Goal: Task Accomplishment & Management: Manage account settings

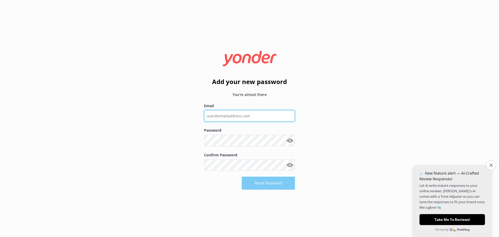
click at [224, 112] on input "Email" at bounding box center [249, 116] width 91 height 12
type input "[EMAIL_ADDRESS][DOMAIN_NAME]"
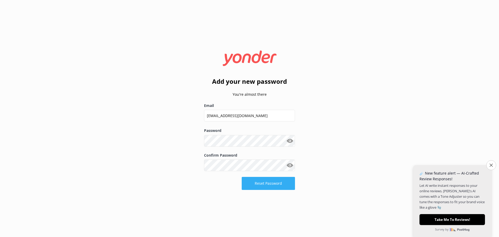
click at [264, 182] on button "Reset Password" at bounding box center [268, 183] width 53 height 13
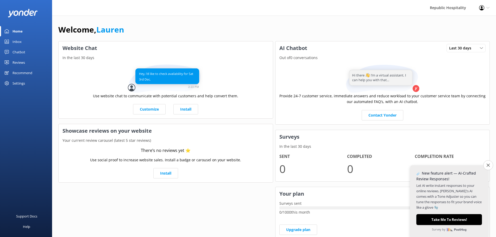
click at [11, 81] on div "Settings" at bounding box center [26, 83] width 52 height 10
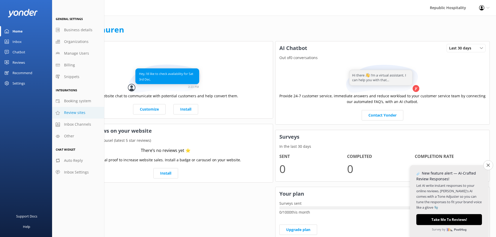
click at [77, 113] on span "Review sites" at bounding box center [74, 113] width 21 height 6
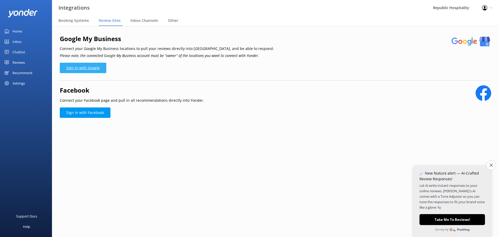
click at [86, 70] on link "Sign in with Google" at bounding box center [83, 68] width 47 height 10
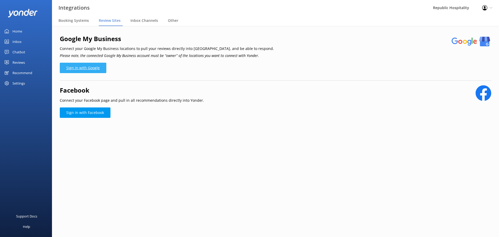
click at [89, 67] on link "Sign in with Google" at bounding box center [83, 68] width 47 height 10
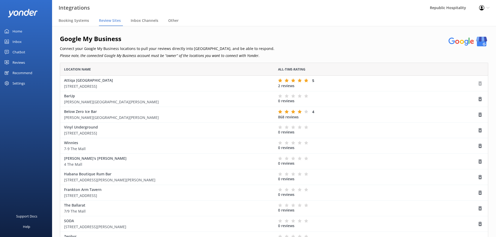
click at [479, 82] on icon "grid" at bounding box center [479, 83] width 5 height 5
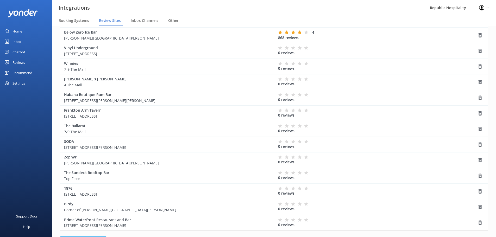
scroll to position [141, 0]
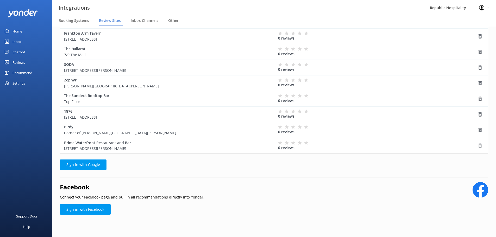
click at [479, 145] on icon "grid" at bounding box center [479, 145] width 5 height 5
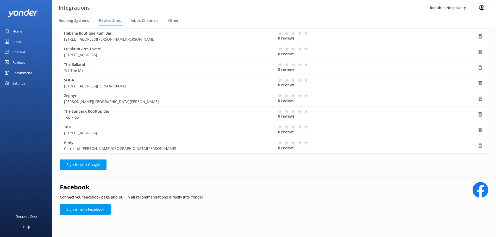
scroll to position [0, 0]
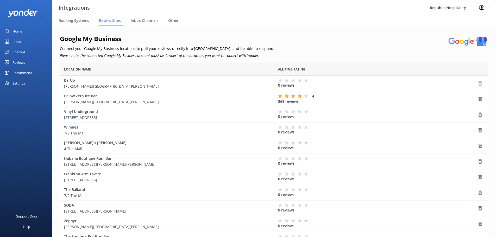
click at [479, 82] on use "grid" at bounding box center [479, 83] width 3 height 4
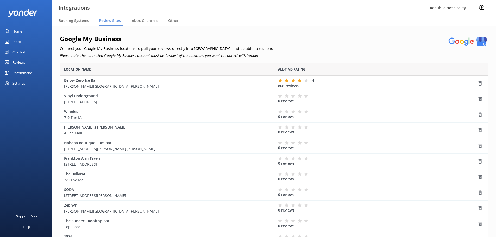
scroll to position [197, 424]
click at [480, 99] on use "grid" at bounding box center [479, 99] width 3 height 4
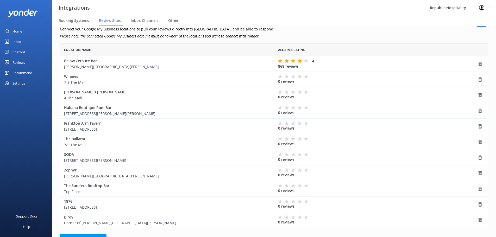
scroll to position [0, 0]
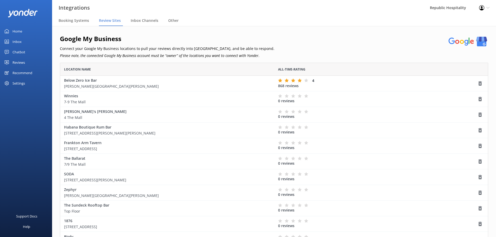
click at [24, 62] on div "Reviews" at bounding box center [18, 62] width 12 height 10
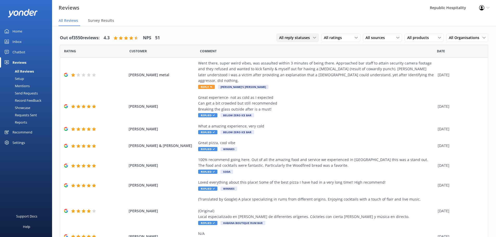
click at [313, 37] on icon at bounding box center [314, 37] width 3 height 3
click at [284, 57] on div "Needs a reply" at bounding box center [289, 58] width 20 height 5
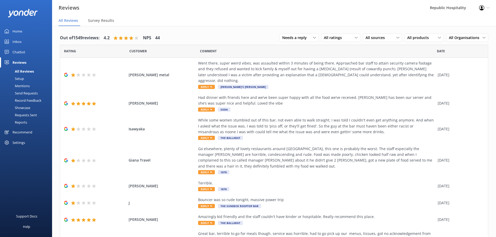
click at [31, 70] on div "All Reviews" at bounding box center [18, 71] width 31 height 7
click at [23, 70] on div "All Reviews" at bounding box center [18, 71] width 31 height 7
click at [293, 33] on div "Needs a reply All reply statuses Needs a reply Does not need reply All ratings …" at bounding box center [383, 38] width 208 height 14
click at [293, 36] on span "Needs a reply" at bounding box center [296, 38] width 28 height 6
click at [291, 48] on div "All reply statuses" at bounding box center [294, 48] width 25 height 5
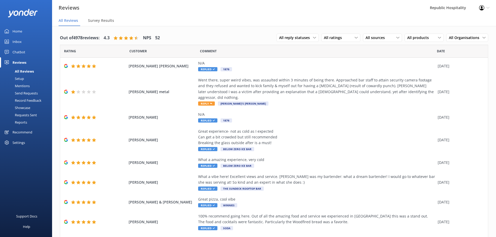
click at [27, 123] on div "Reports" at bounding box center [15, 122] width 24 height 7
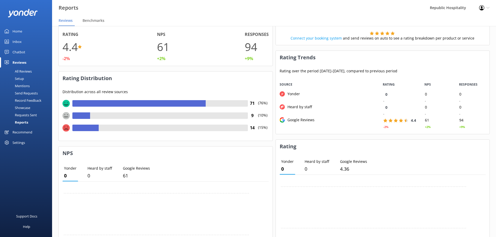
scroll to position [104, 0]
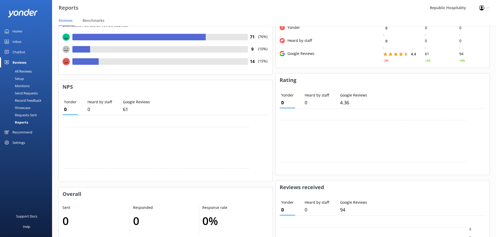
click at [26, 86] on div "Mentions" at bounding box center [16, 85] width 27 height 7
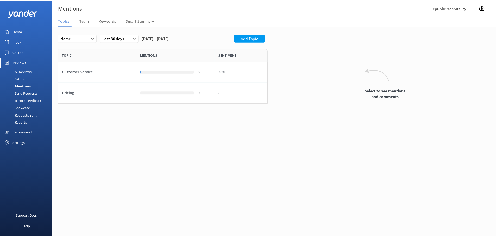
scroll to position [51, 207]
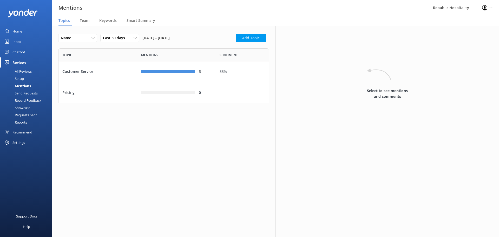
click at [20, 52] on div "Chatbot" at bounding box center [18, 52] width 13 height 10
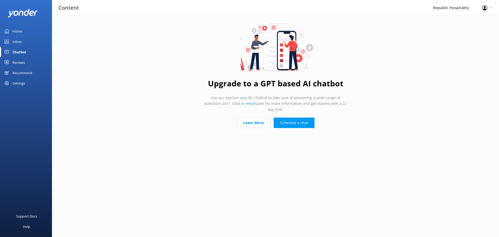
click at [19, 30] on div "Home" at bounding box center [17, 31] width 10 height 10
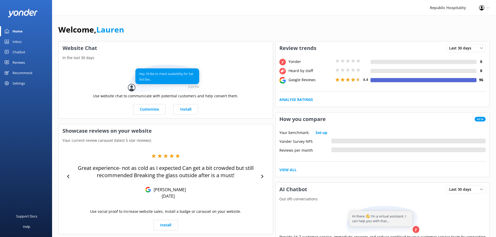
click at [21, 65] on div "Reviews" at bounding box center [18, 62] width 12 height 10
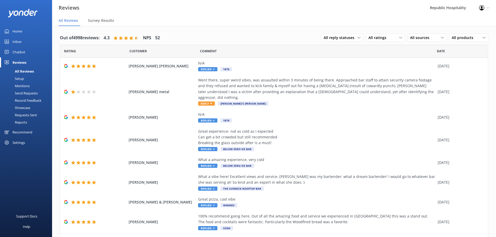
click at [19, 61] on div "Reviews" at bounding box center [19, 62] width 14 height 10
click at [24, 131] on div "Recommend" at bounding box center [22, 132] width 20 height 10
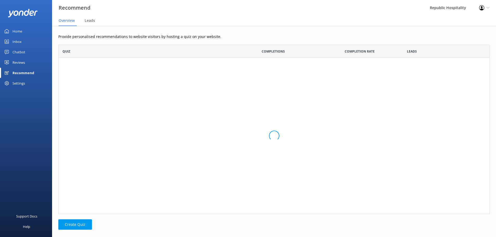
scroll to position [165, 427]
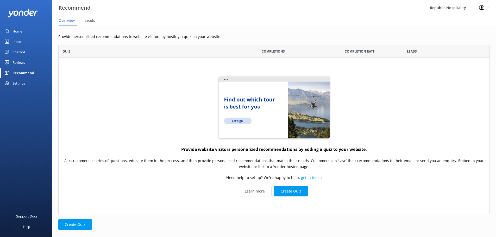
click at [23, 62] on div "Reviews" at bounding box center [18, 62] width 12 height 10
